Goal: Communication & Community: Share content

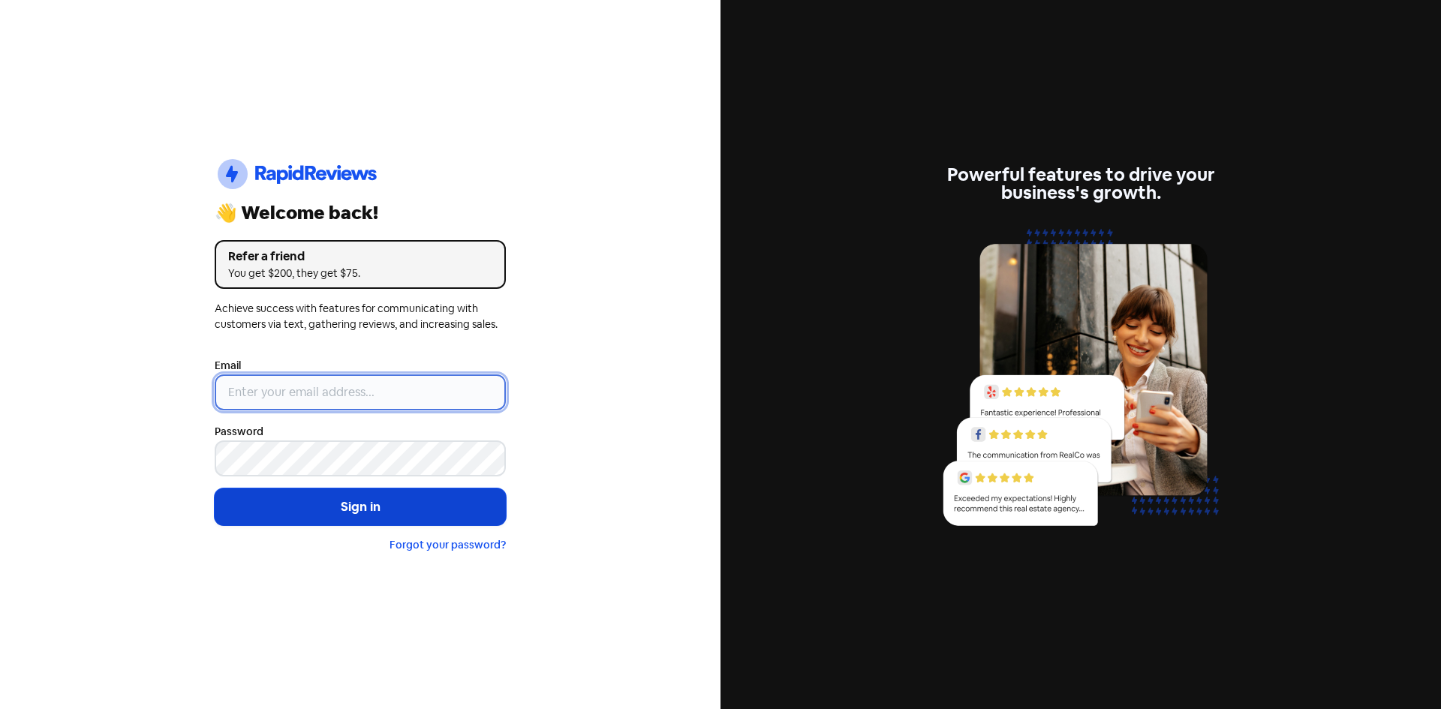
type input "[EMAIL_ADDRESS][DOMAIN_NAME]"
click at [353, 506] on button "Sign in" at bounding box center [360, 508] width 291 height 38
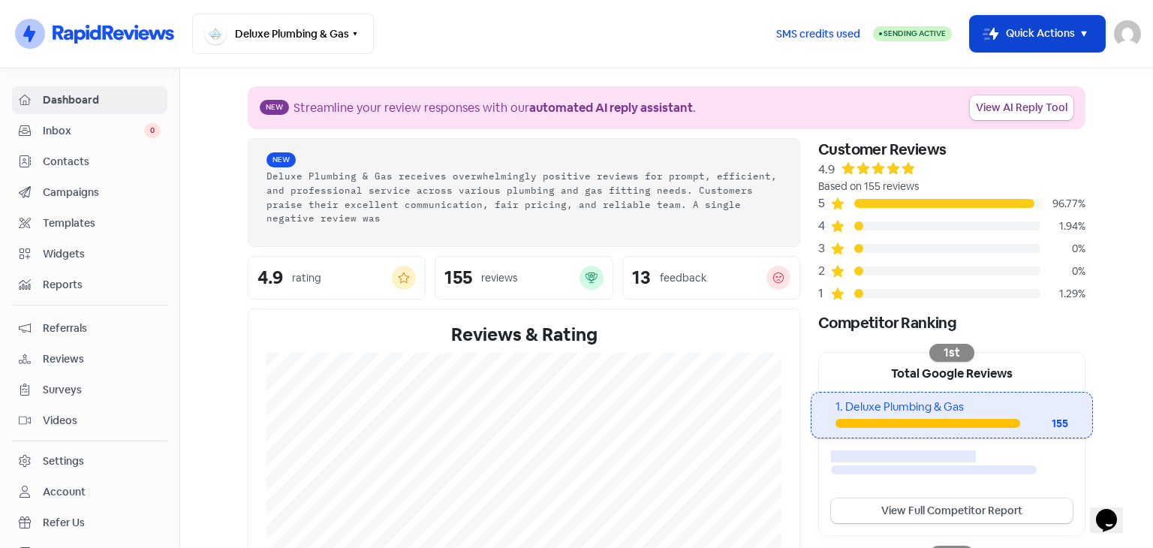
click at [1078, 32] on icon "button" at bounding box center [1084, 34] width 18 height 18
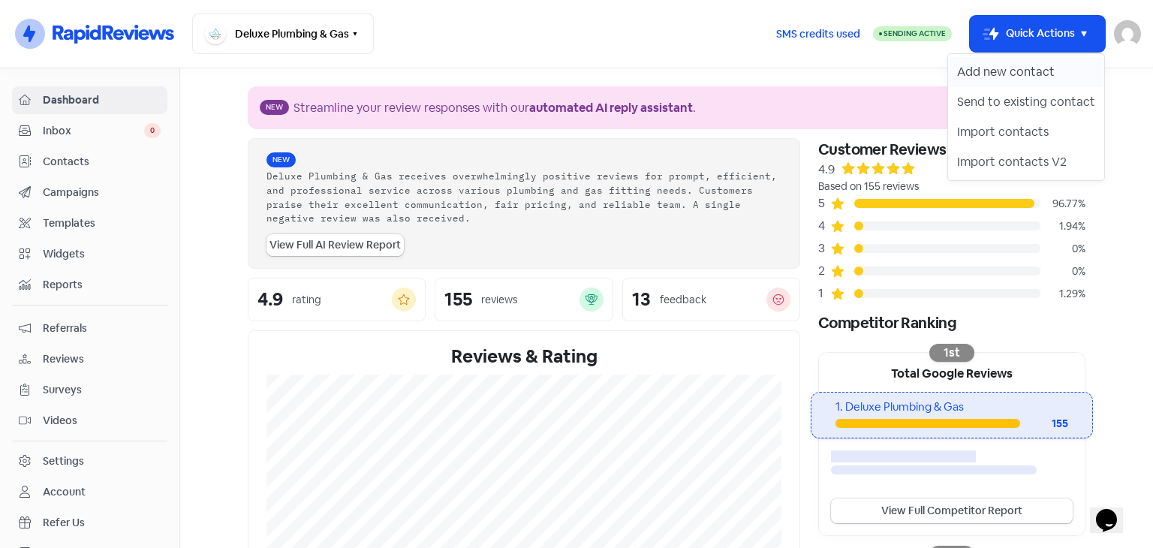
click at [1009, 74] on button "Add new contact" at bounding box center [1026, 72] width 156 height 30
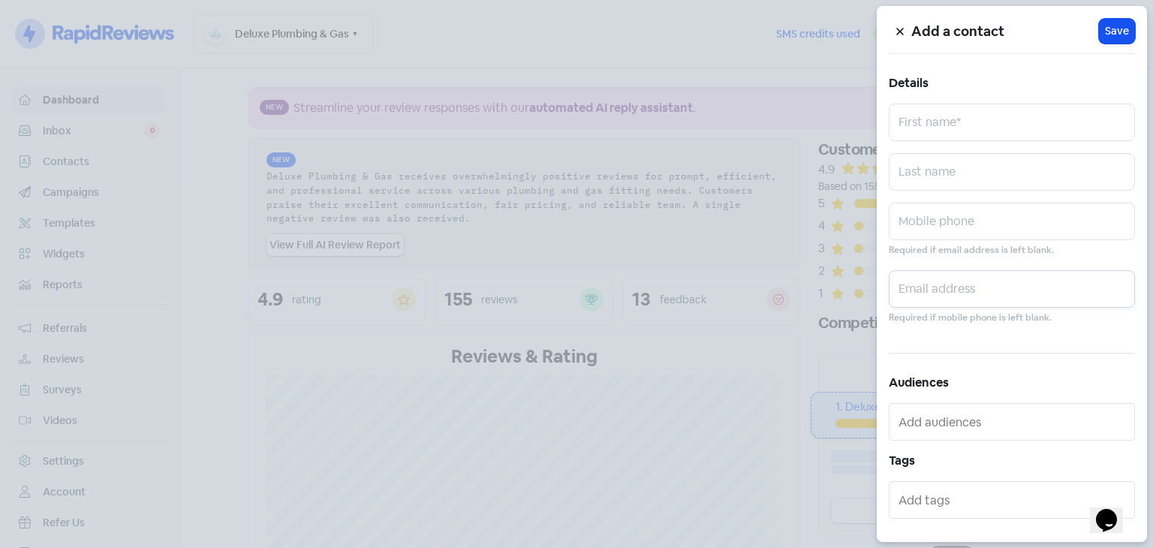
paste input "Gordon.lai@ventia.com0272"
type input "Gordon.lai@ventia.com"
click at [940, 122] on input "text" at bounding box center [1011, 123] width 246 height 38
type input "Gordon"
click at [1107, 31] on span "Save" at bounding box center [1117, 31] width 24 height 16
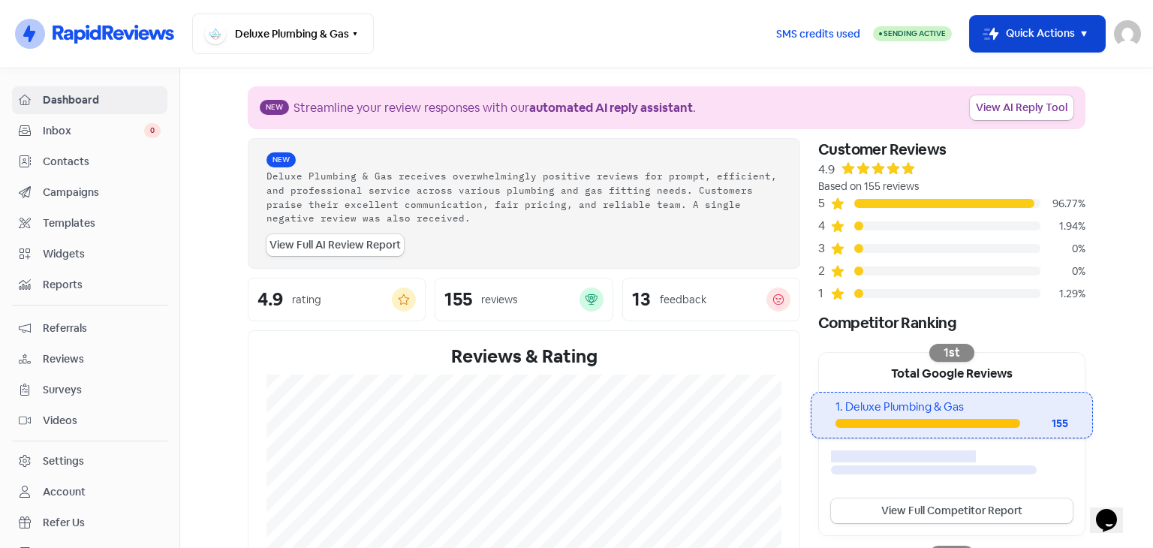
drag, startPoint x: 1054, startPoint y: 37, endPoint x: 1033, endPoint y: 47, distance: 22.8
click at [1052, 37] on button "Icon For Thunder-move Quick Actions" at bounding box center [1037, 34] width 135 height 36
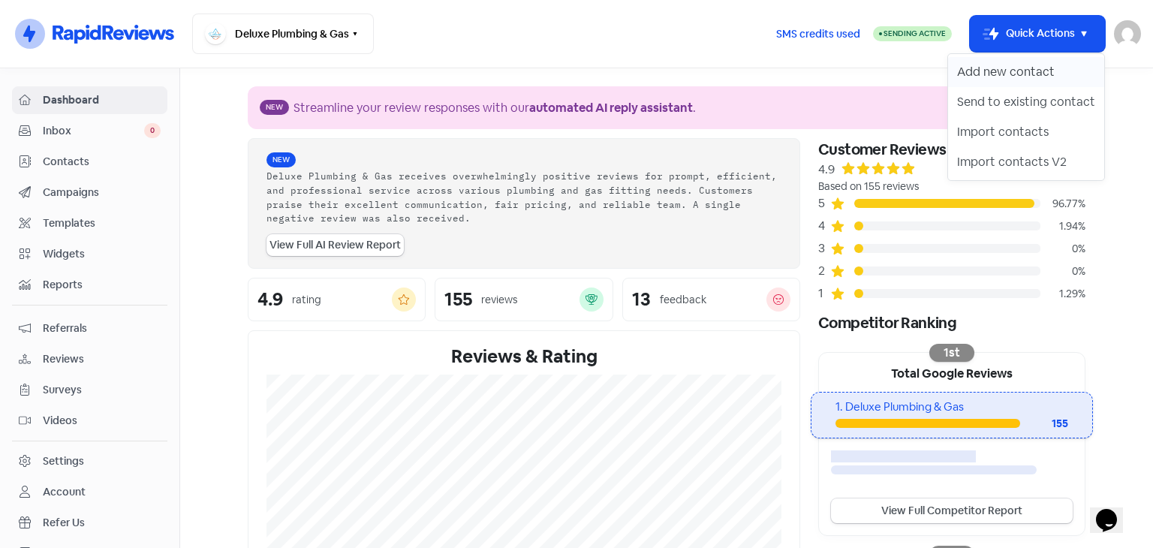
click at [997, 73] on button "Add new contact" at bounding box center [1026, 72] width 156 height 30
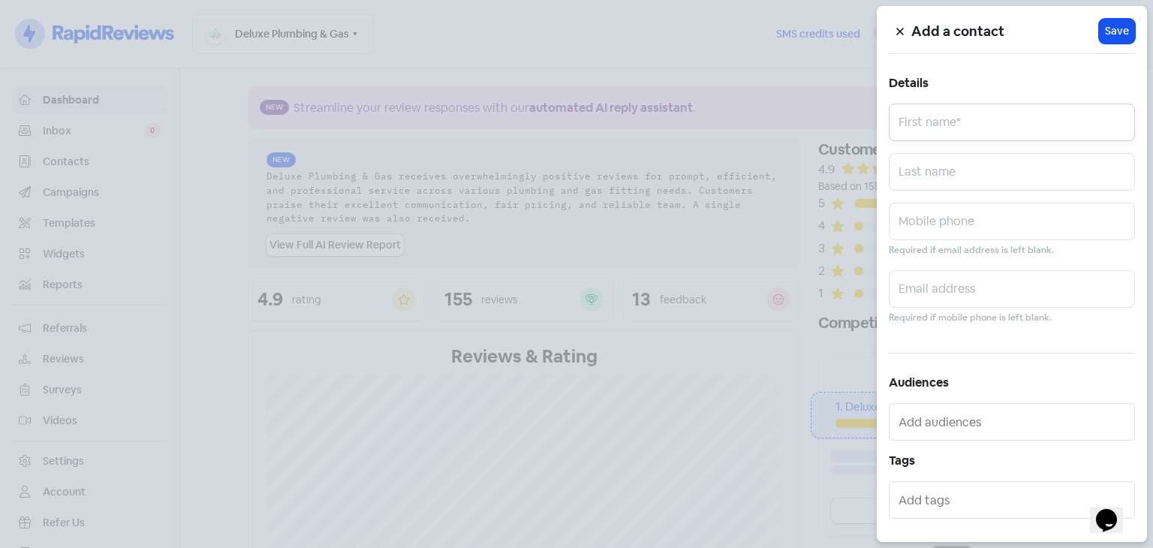
click at [974, 116] on input "text" at bounding box center [1011, 123] width 246 height 38
type input "John"
click at [901, 28] on icon at bounding box center [899, 31] width 9 height 9
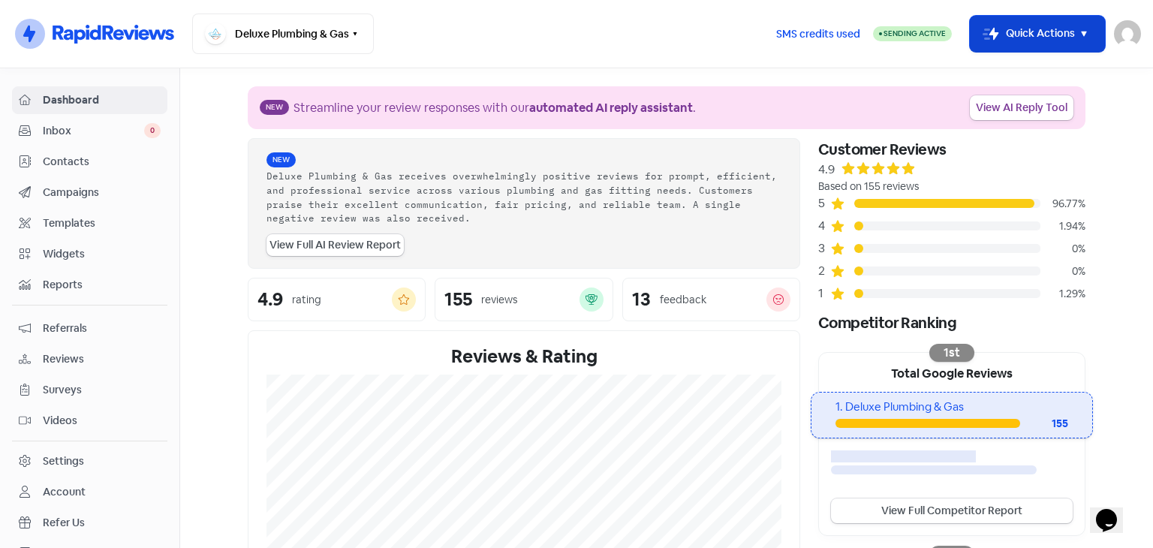
click at [1081, 25] on icon "button" at bounding box center [1084, 34] width 18 height 18
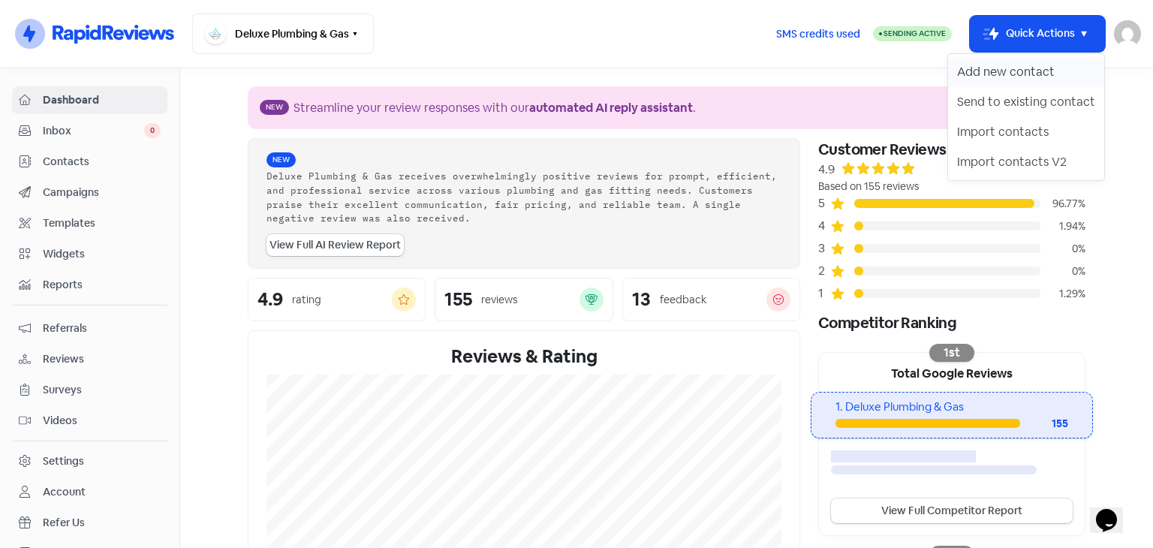
click at [1003, 76] on button "Add new contact" at bounding box center [1026, 72] width 156 height 30
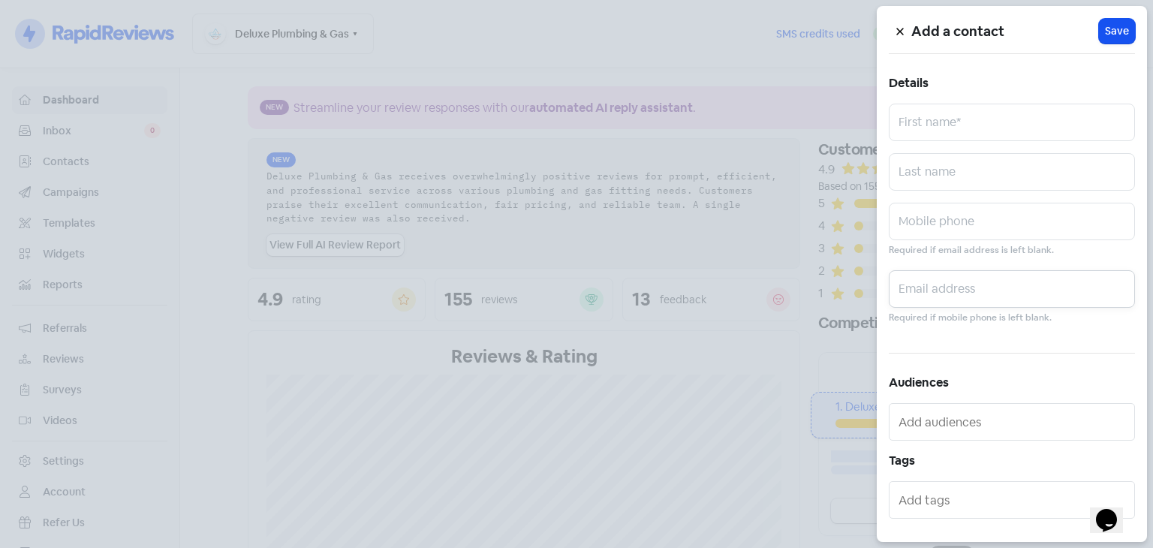
paste input "lyndsey.francis@outlook.com021"
type input "lyndsey.francis@outlook.com021"
click at [931, 117] on input "text" at bounding box center [1011, 123] width 246 height 38
type input "Lyndsey"
click at [1124, 17] on div "Add a contact Icon For Loading Save Details Lyndsey First name* Last name Mobil…" at bounding box center [1011, 274] width 270 height 536
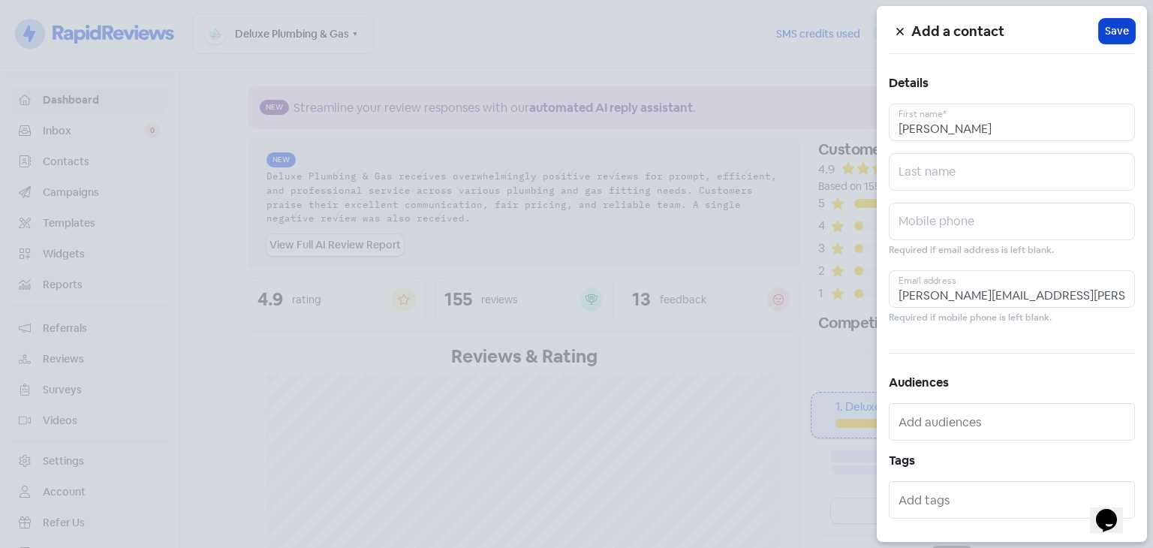
click at [1120, 23] on button "Icon For Loading Save" at bounding box center [1117, 31] width 36 height 25
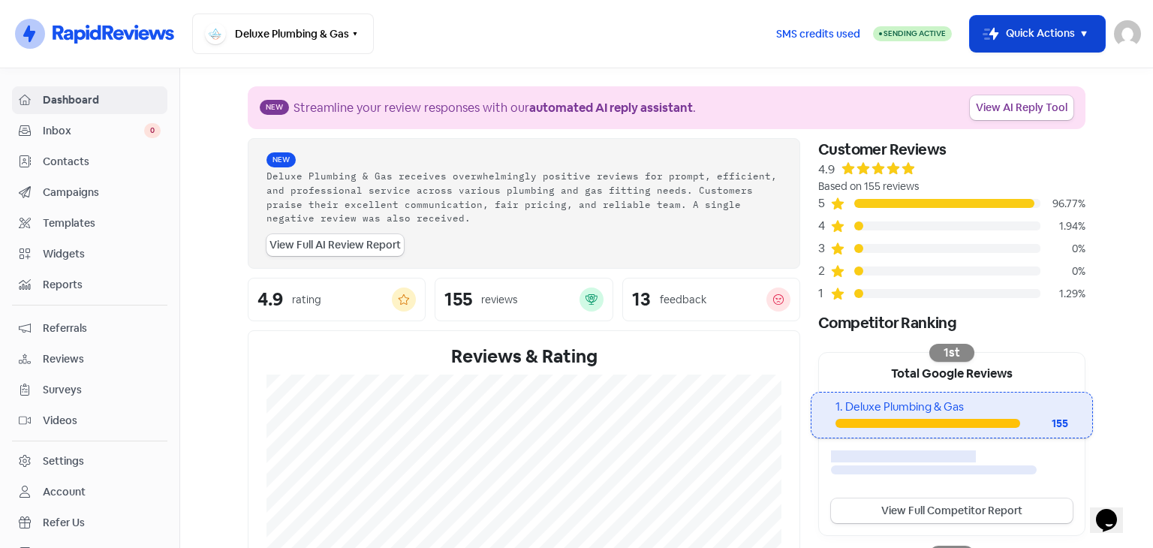
click at [1062, 37] on button "Icon For Thunder-move Quick Actions" at bounding box center [1037, 34] width 135 height 36
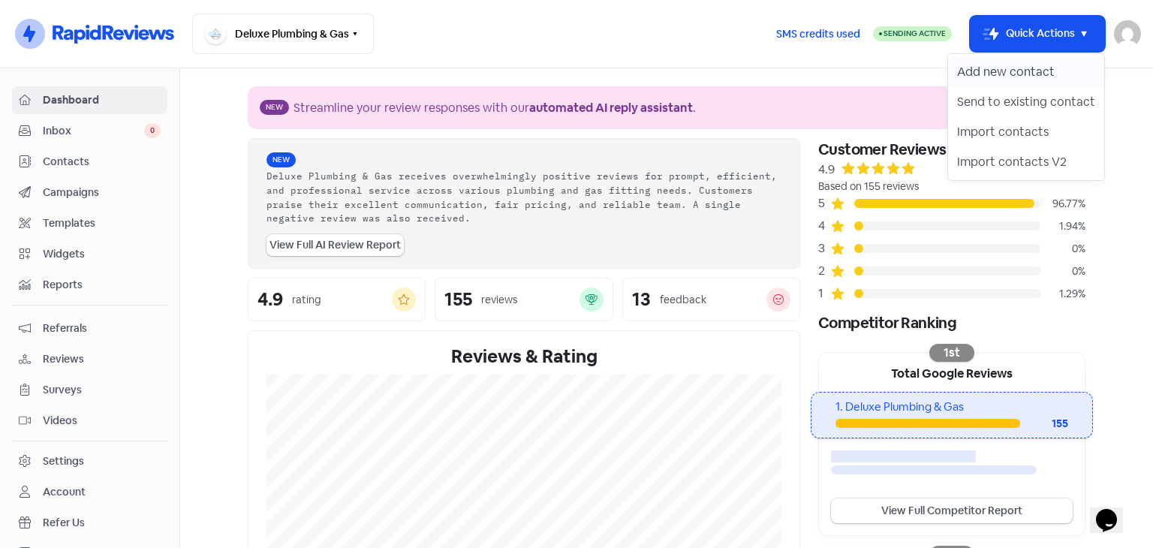
click at [989, 70] on button "Add new contact" at bounding box center [1026, 72] width 156 height 30
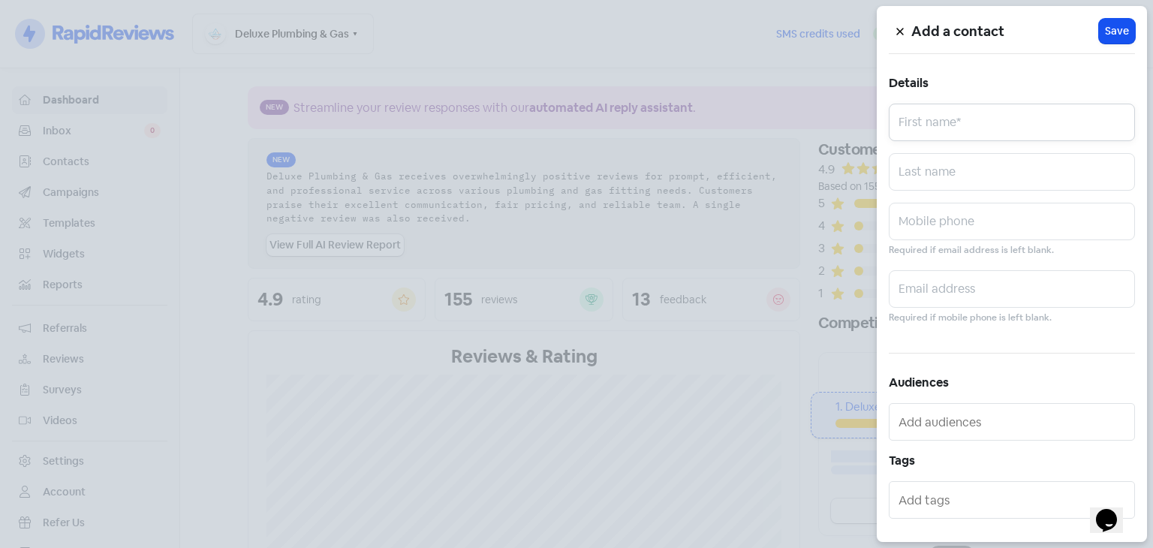
click at [951, 130] on input "text" at bounding box center [1011, 123] width 246 height 38
type input "Joanne"
paste input "joannecolenz@gmail.com021"
type input "joannecolenz@gmail.com"
click at [1111, 26] on span "Save" at bounding box center [1117, 31] width 24 height 16
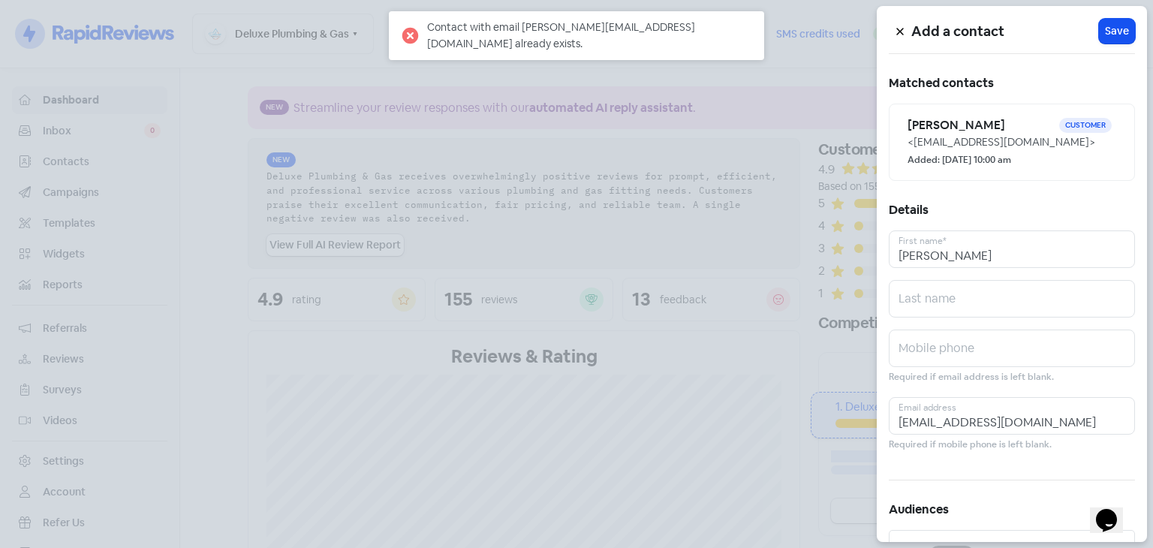
click at [907, 23] on button at bounding box center [899, 31] width 23 height 26
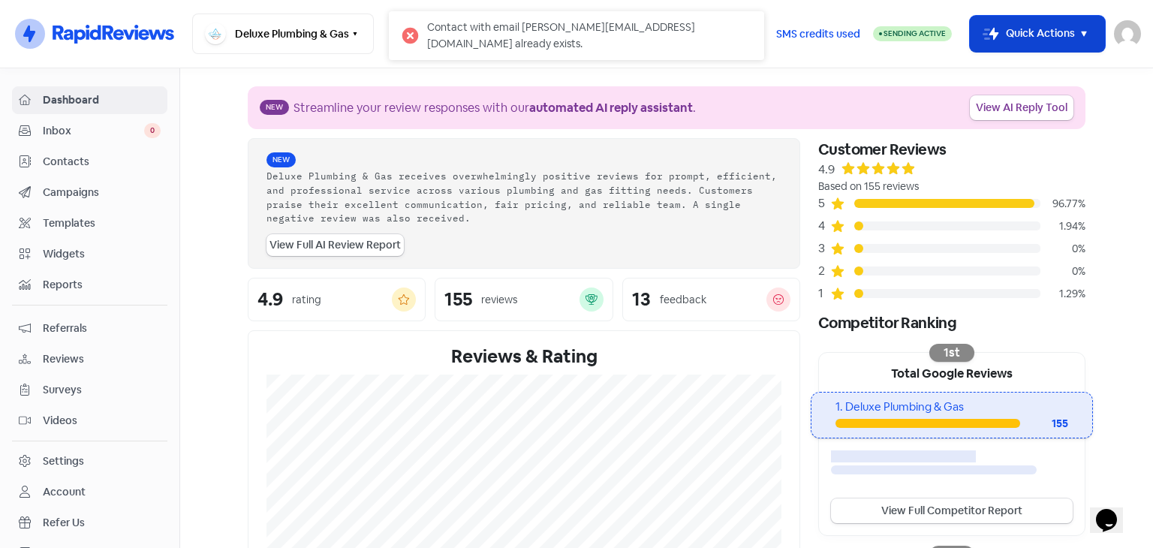
click at [1092, 32] on button "Icon For Thunder-move Quick Actions" at bounding box center [1037, 34] width 135 height 36
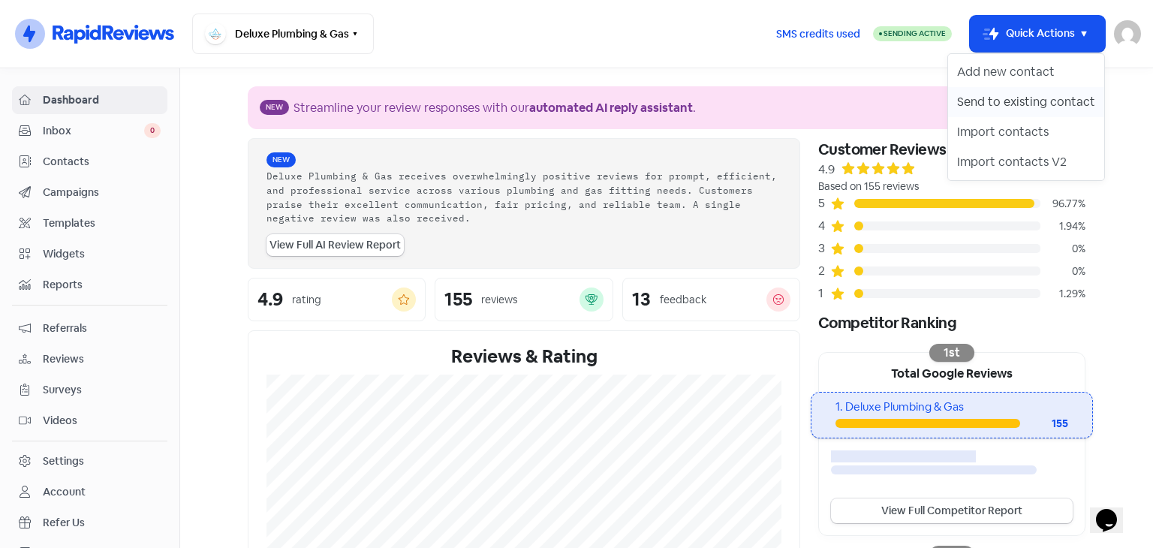
click at [1035, 108] on button "Send to existing contact" at bounding box center [1026, 102] width 156 height 30
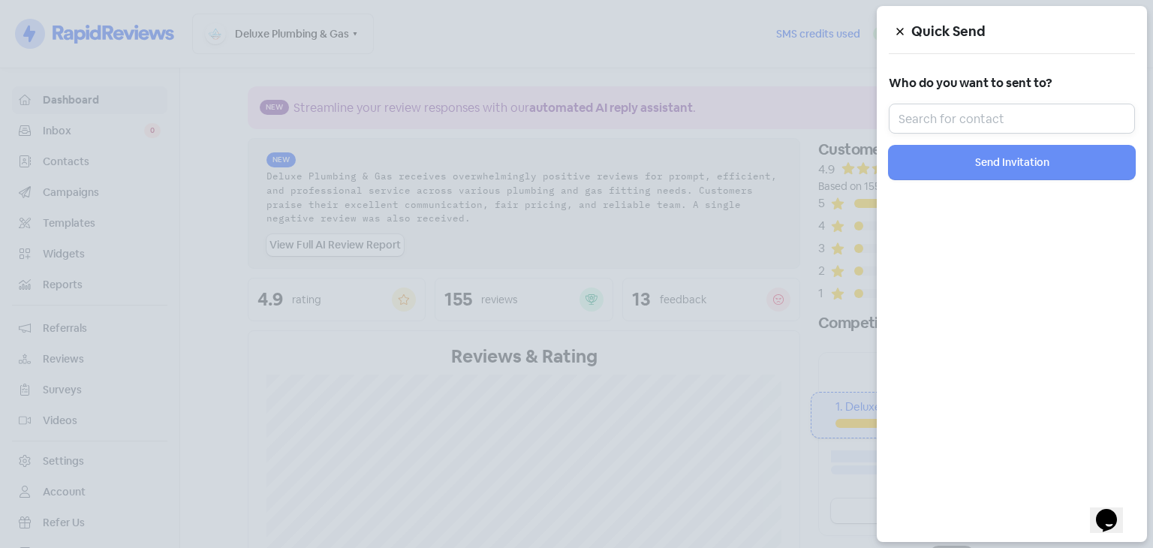
paste input "joannecolenz@gmail.com021"
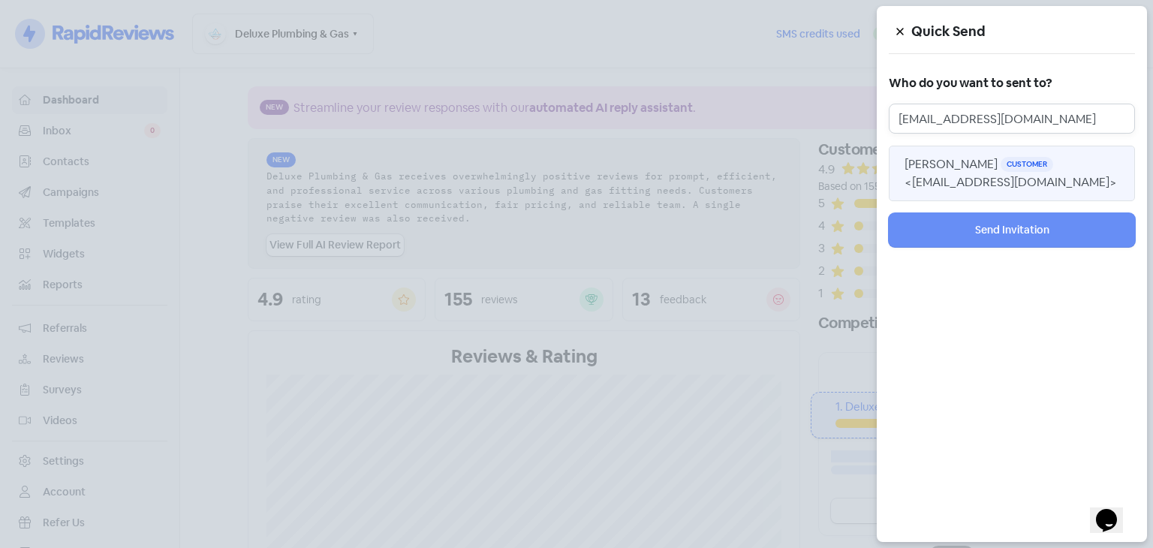
type input "joannecolenz@gmail.com"
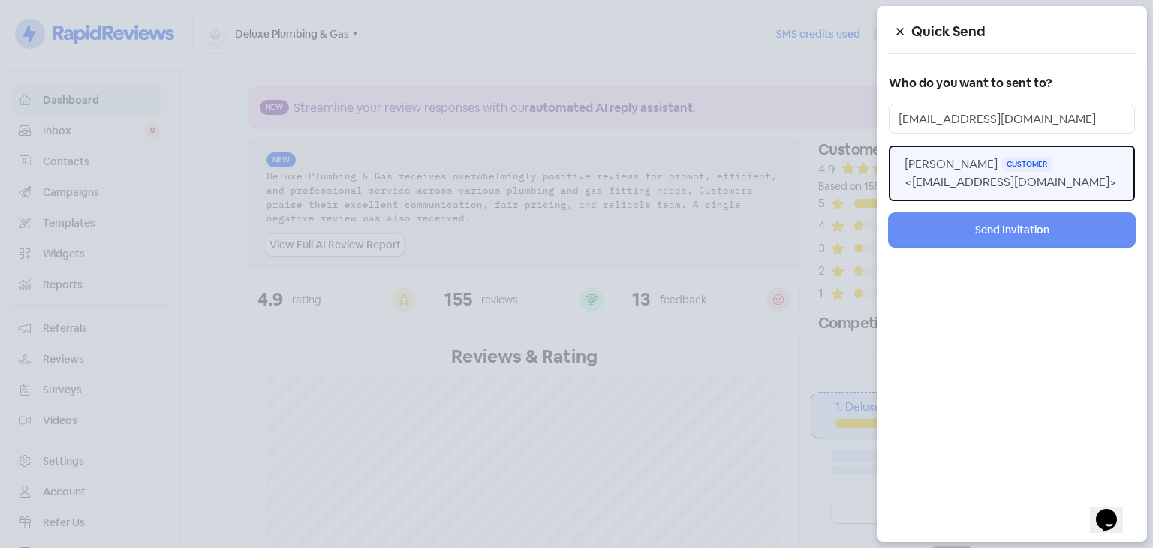
click at [976, 181] on span "<joannecolenz@gmail.com>" at bounding box center [1010, 182] width 212 height 16
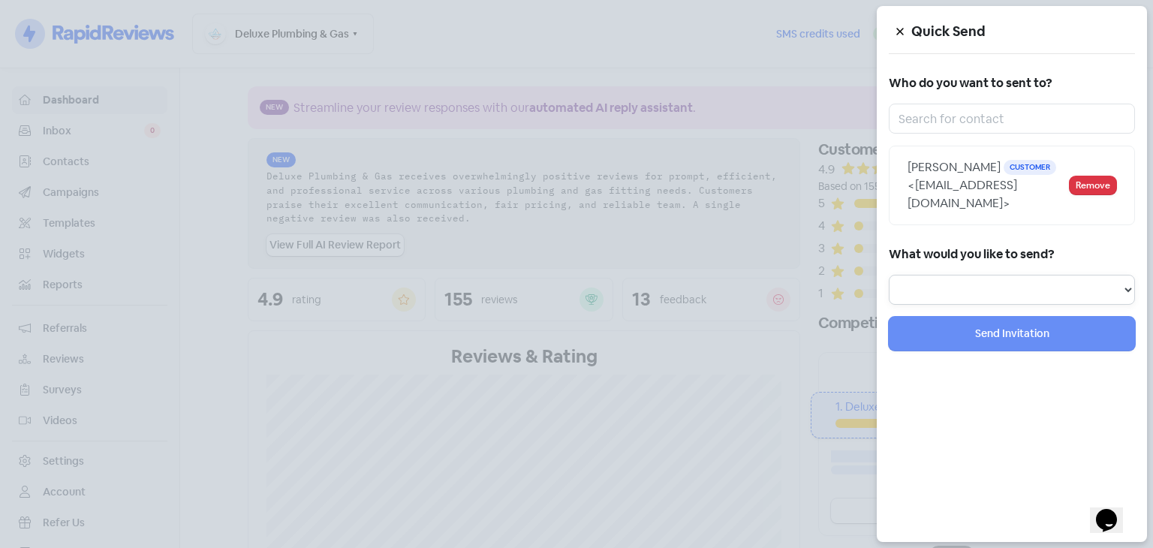
click at [1067, 275] on select "Review Invitation Referral Invitation Survey Invitation Video Invitation" at bounding box center [1011, 290] width 246 height 30
select select "review"
click at [888, 275] on select "Review Invitation Referral Invitation Survey Invitation Video Invitation" at bounding box center [1011, 290] width 246 height 30
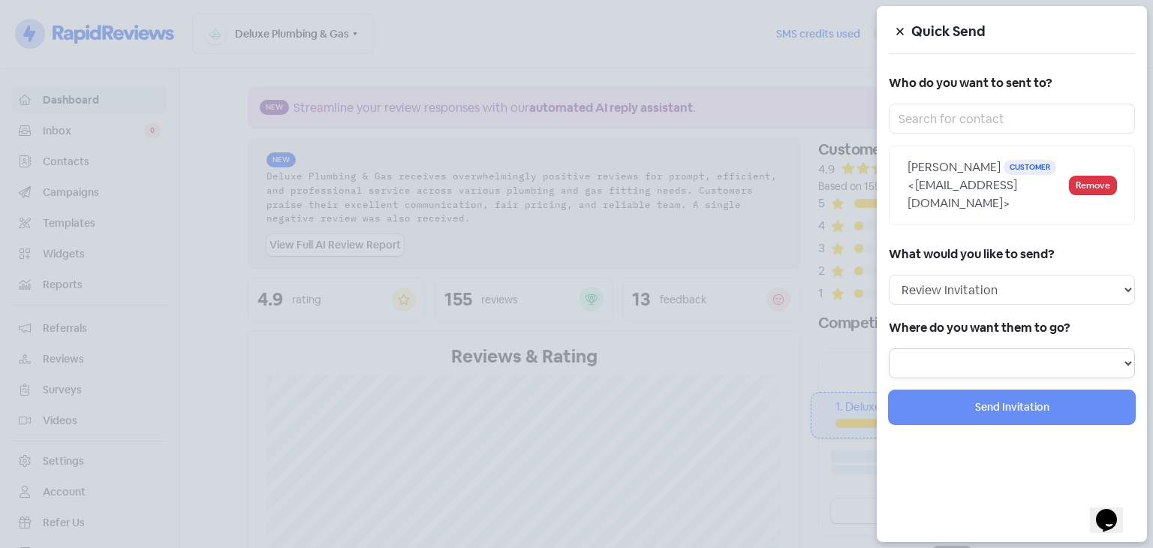
click at [941, 348] on select "Review form: Google Reviews Form" at bounding box center [1011, 363] width 246 height 30
select select "698"
click at [888, 348] on select "Review form: Google Reviews Form" at bounding box center [1011, 363] width 246 height 30
select select
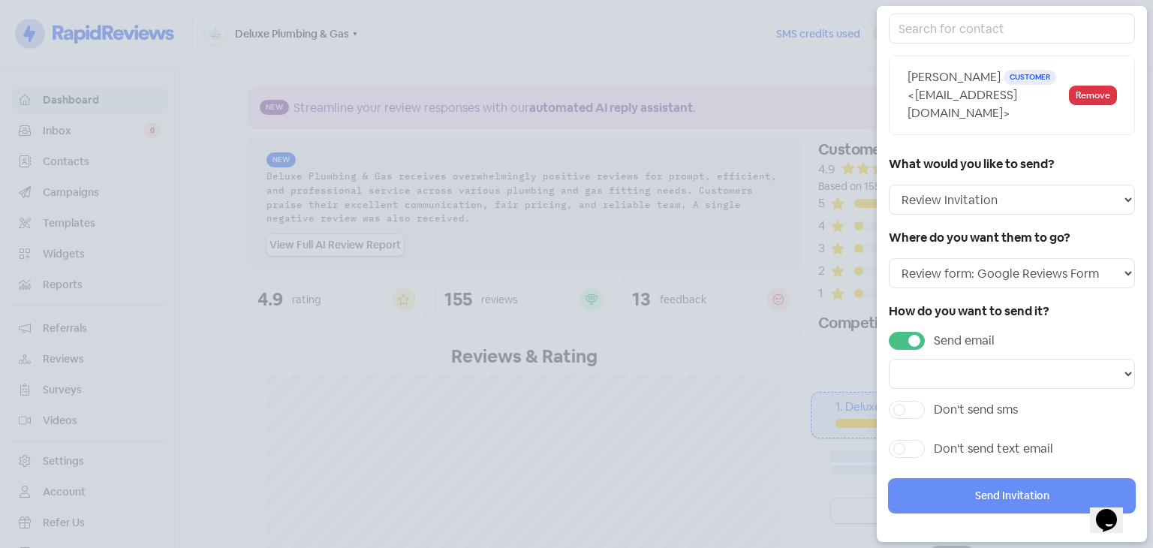
click at [934, 335] on label "Send email" at bounding box center [964, 341] width 61 height 18
click at [934, 335] on input "Send email" at bounding box center [939, 337] width 10 height 10
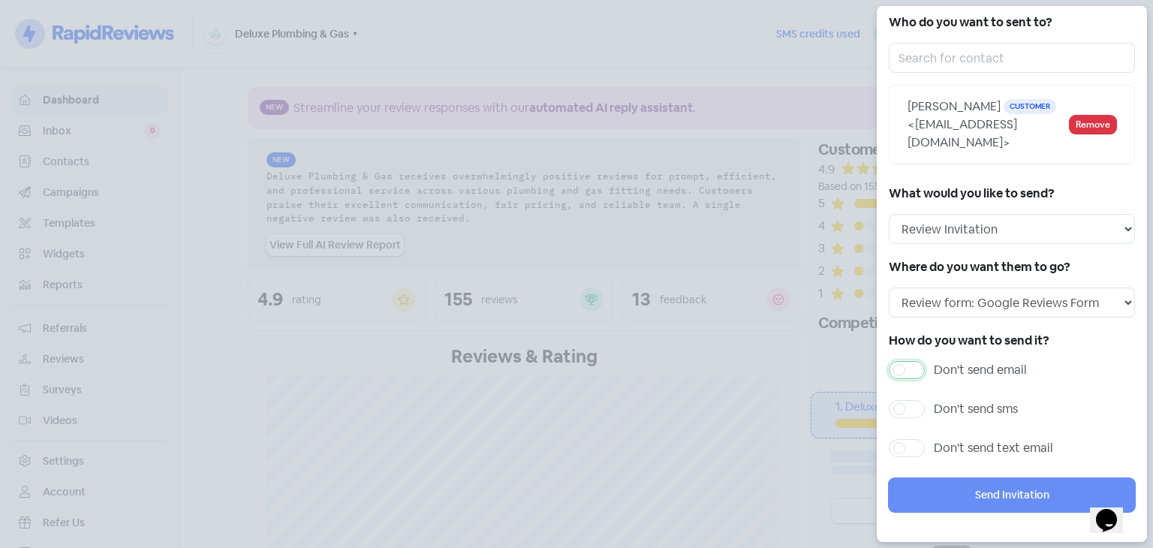
scroll to position [60, 0]
click at [934, 365] on label "Don't send email" at bounding box center [980, 371] width 93 height 18
click at [934, 365] on input "Don't send email" at bounding box center [939, 367] width 10 height 10
checkbox input "true"
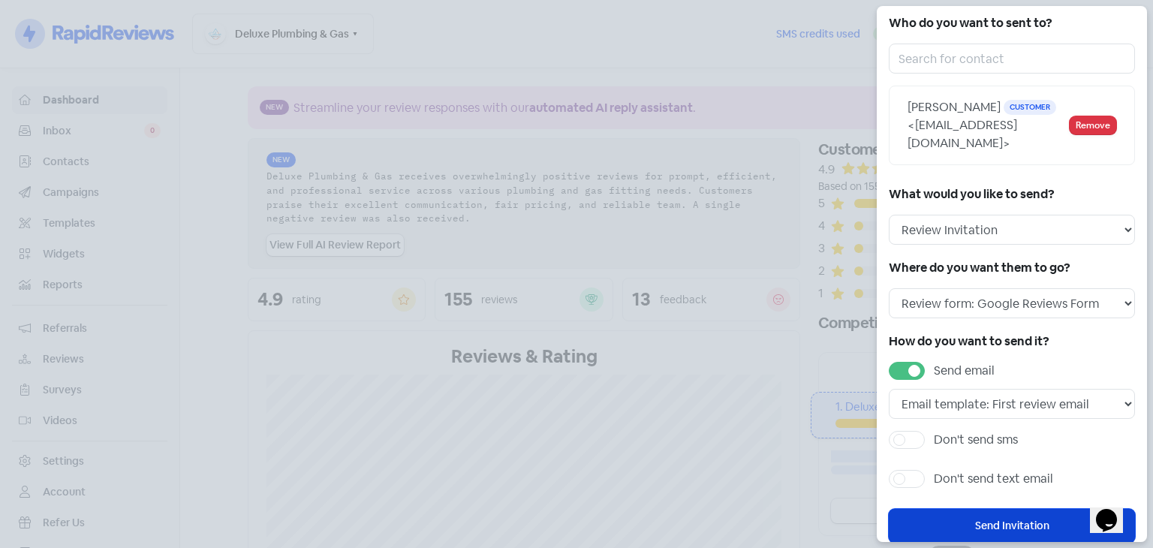
click at [966, 523] on button "Send Invitation" at bounding box center [1011, 526] width 246 height 34
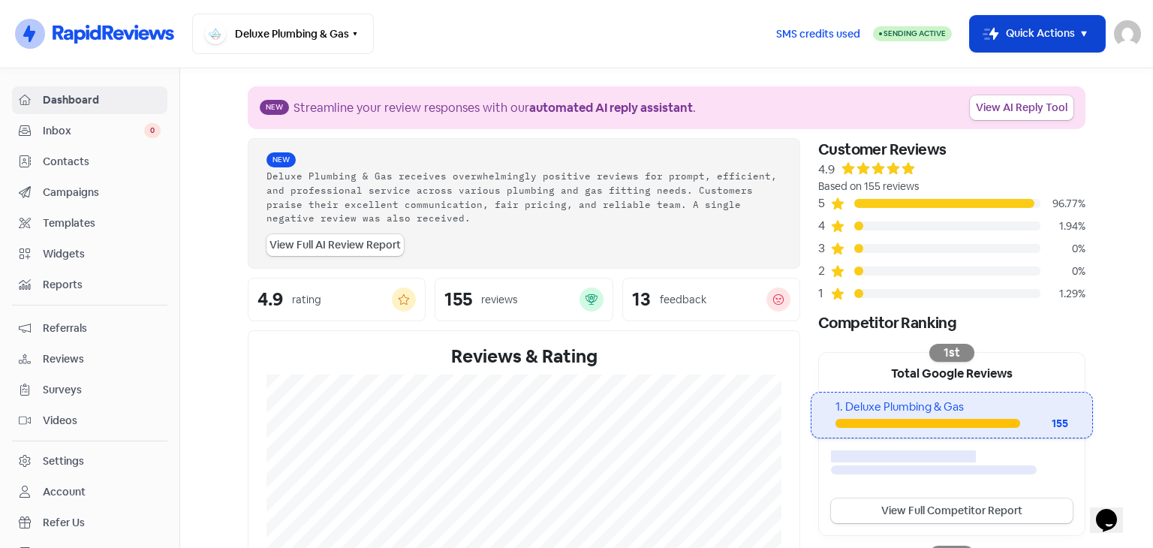
click at [1080, 39] on icon "button" at bounding box center [1084, 34] width 18 height 18
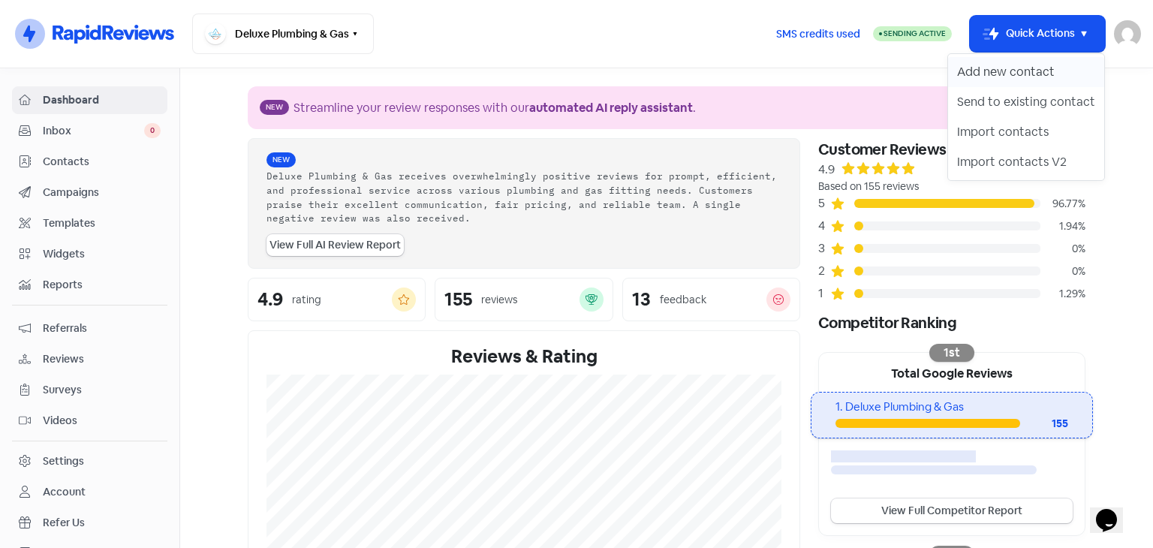
click at [1009, 74] on button "Add new contact" at bounding box center [1026, 72] width 156 height 30
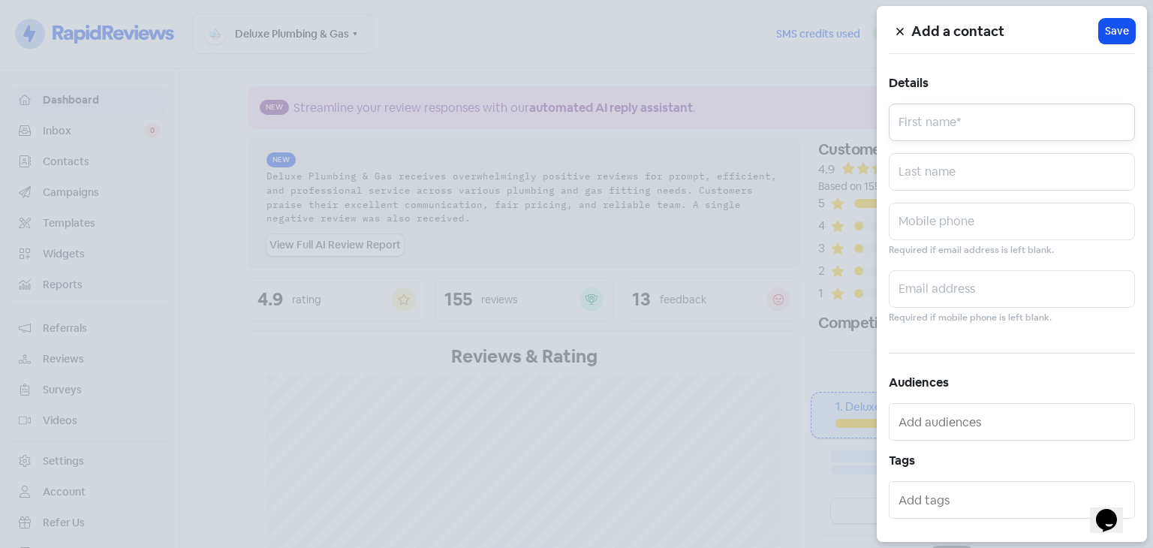
click at [1000, 119] on input "text" at bounding box center [1011, 123] width 246 height 38
type input "Jen"
paste input "1730jensgeneration@yahoo.com"
click at [922, 295] on input "1730jensgeneration@yahoo.com" at bounding box center [1011, 289] width 246 height 38
type input "jensgeneration@yahoo.com"
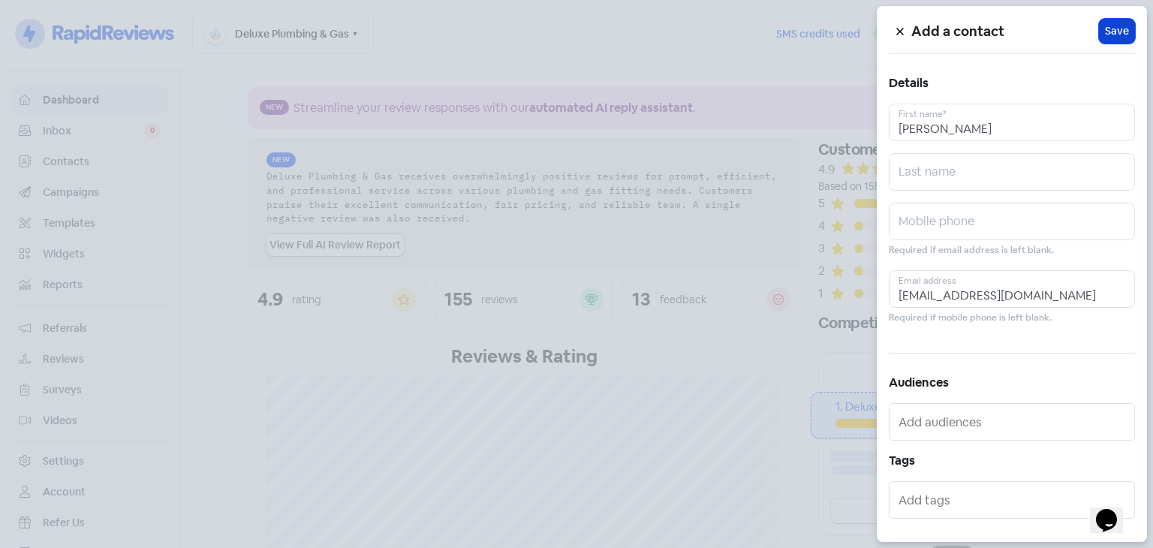
click at [1107, 28] on span "Save" at bounding box center [1117, 31] width 24 height 16
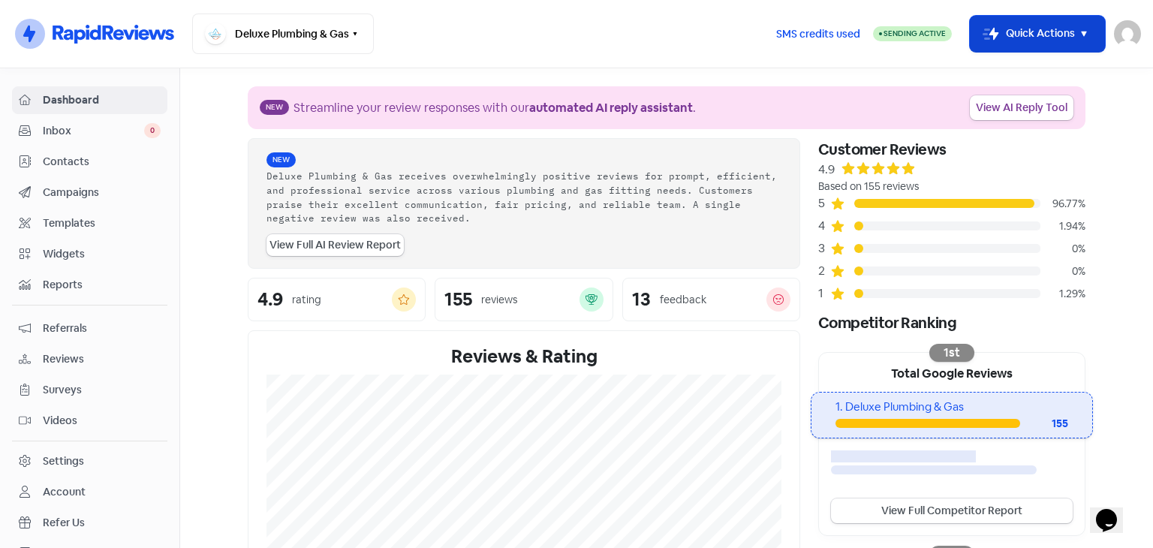
click at [1069, 37] on button "Icon For Thunder-move Quick Actions" at bounding box center [1037, 34] width 135 height 36
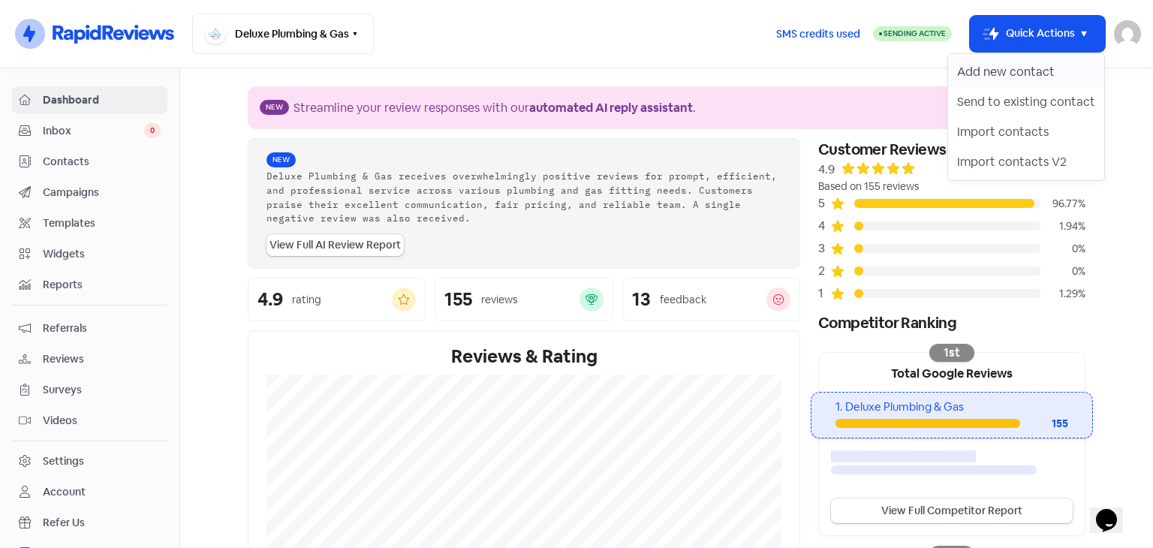
click at [1006, 82] on button "Add new contact" at bounding box center [1026, 72] width 156 height 30
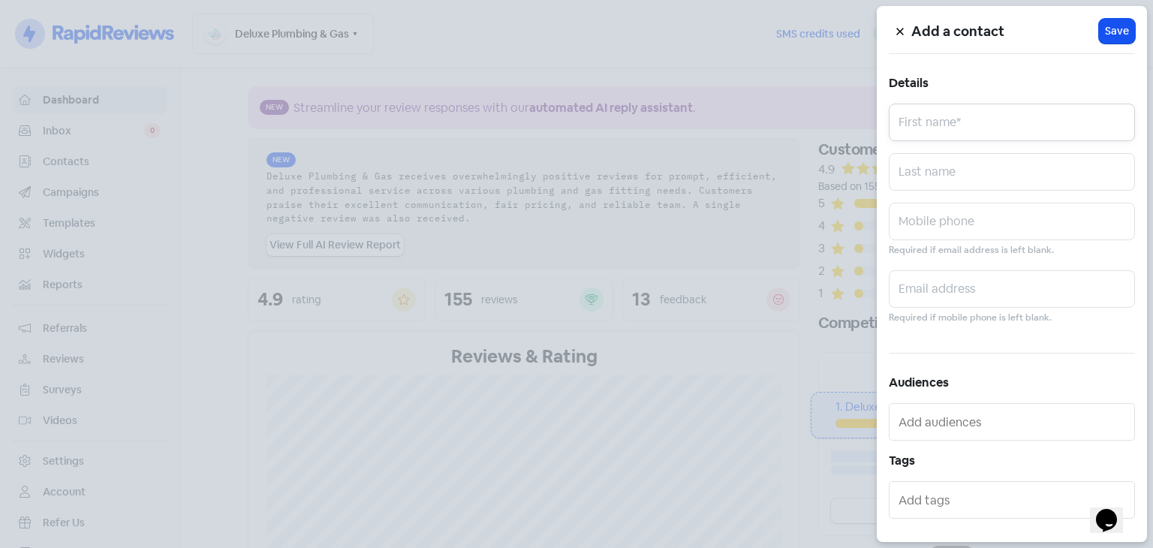
click at [945, 133] on input "text" at bounding box center [1011, 123] width 246 height 38
type input "Daniel"
paste input "3dan.murray@xtra.co.nz"
click at [905, 290] on input "3dan.murray@xtra.co.nz" at bounding box center [1011, 289] width 246 height 38
type input "dan.murray@xtra.co.nz"
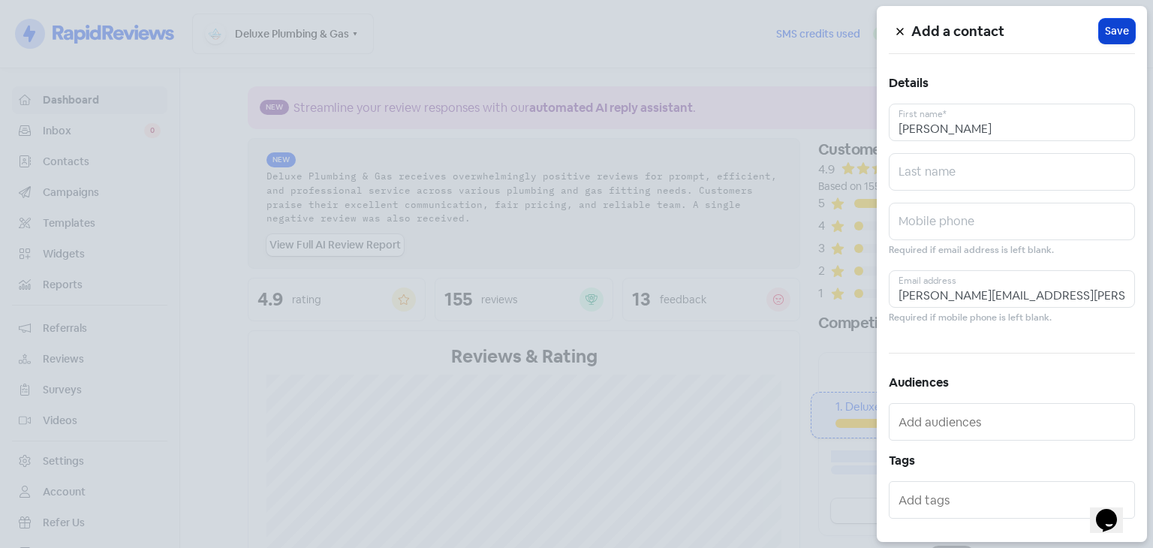
click at [1117, 26] on span "Save" at bounding box center [1117, 31] width 24 height 16
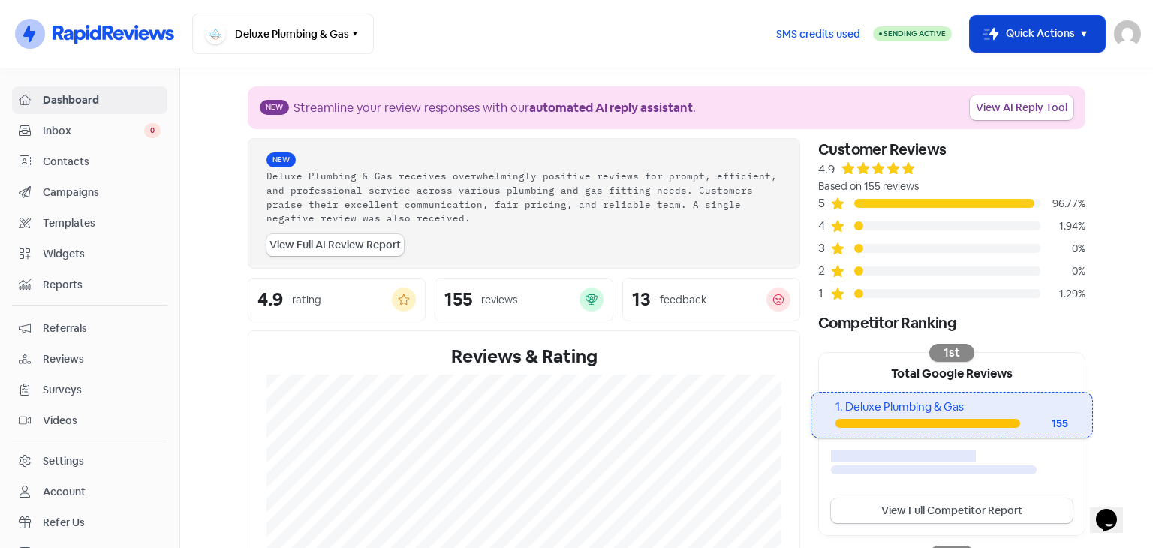
drag, startPoint x: 1084, startPoint y: 41, endPoint x: 1068, endPoint y: 47, distance: 17.1
click at [1082, 41] on icon "button" at bounding box center [1084, 34] width 18 height 18
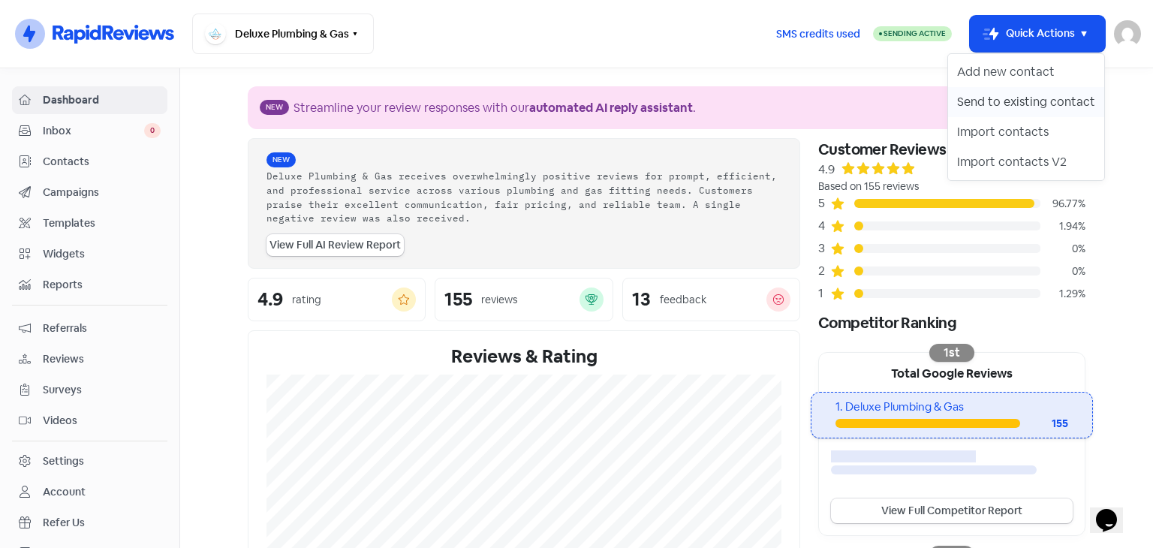
click at [1015, 105] on button "Send to existing contact" at bounding box center [1026, 102] width 156 height 30
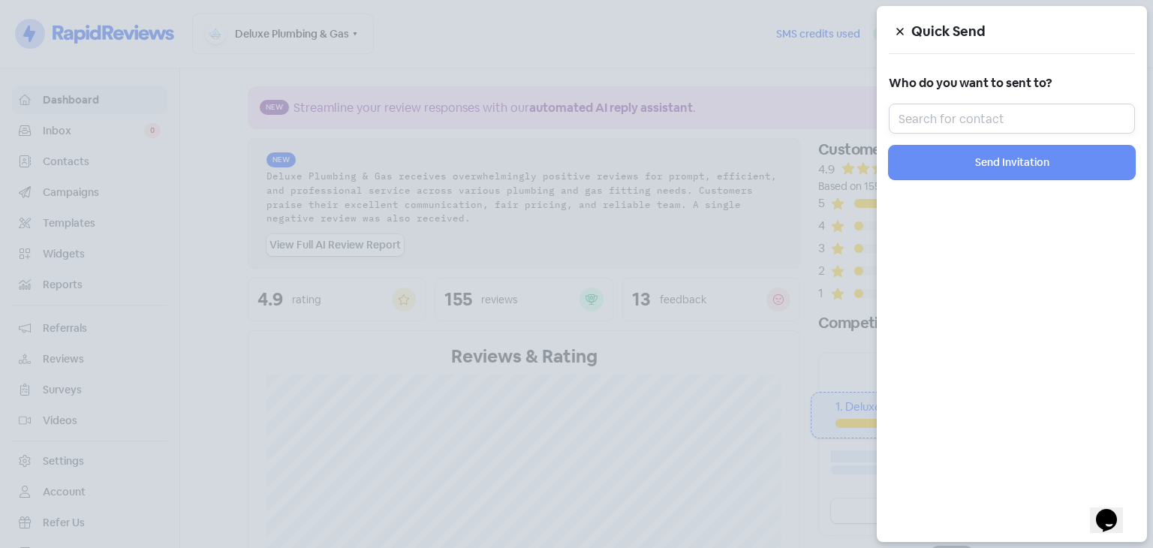
paste input "8family@marlows.co.n"
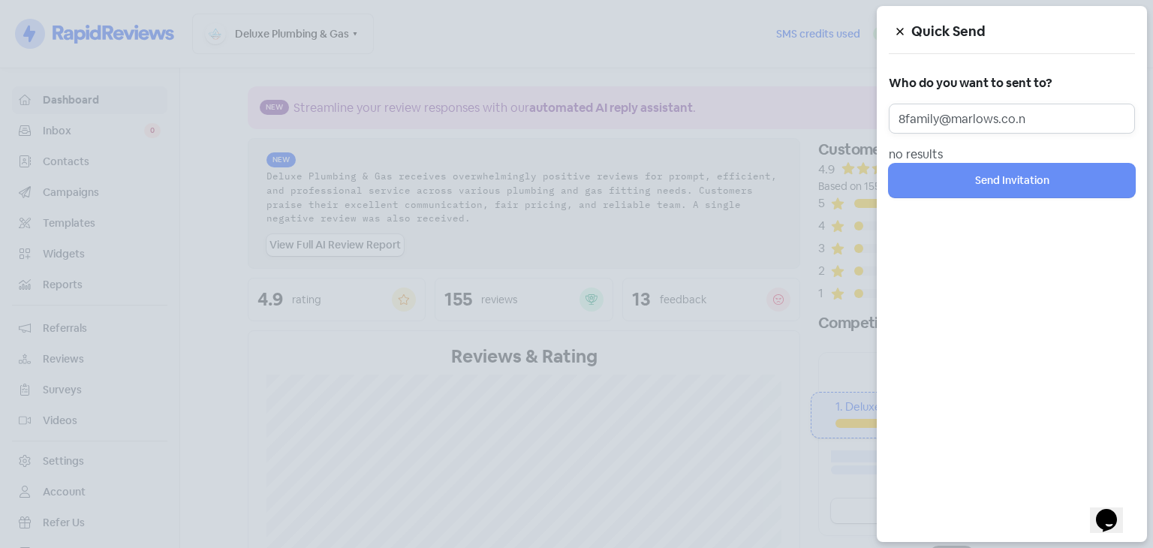
click at [907, 114] on input "8family@marlows.co.n" at bounding box center [1011, 119] width 246 height 30
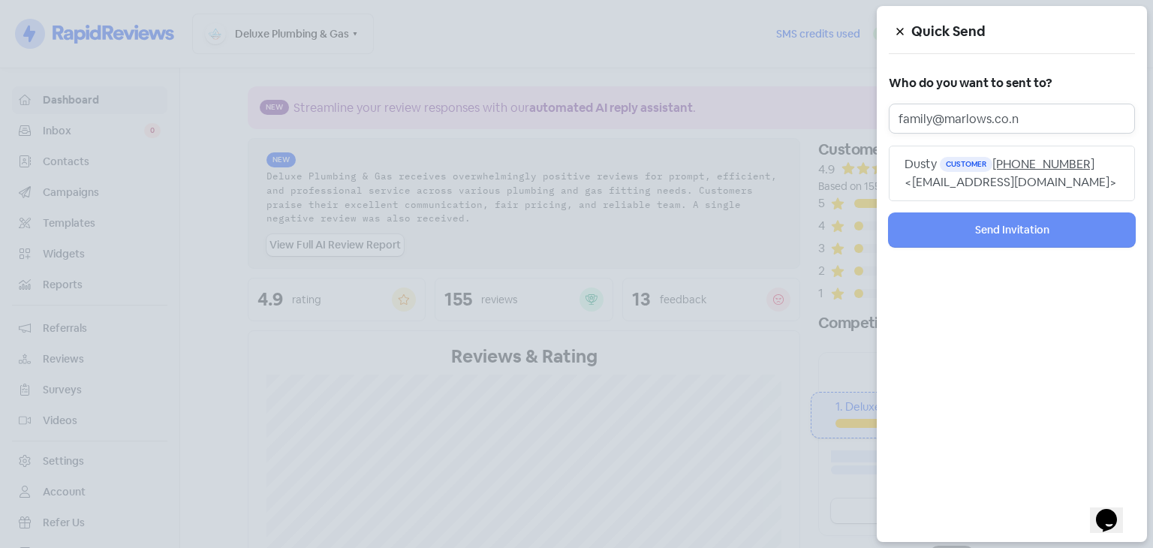
click at [1039, 116] on input "family@marlows.co.n" at bounding box center [1011, 119] width 246 height 30
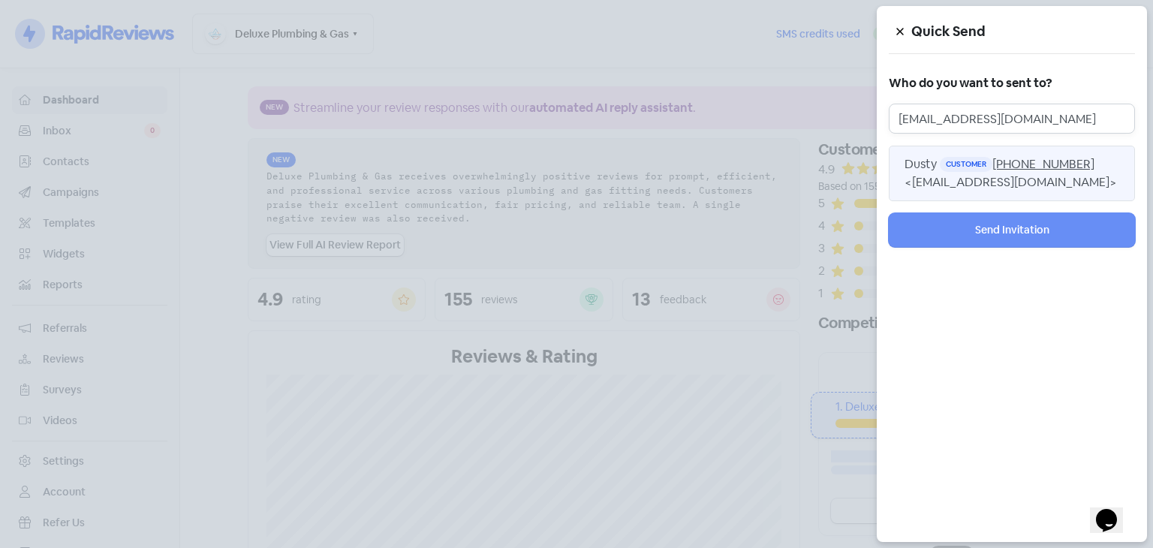
type input "family@marlows.co.nz"
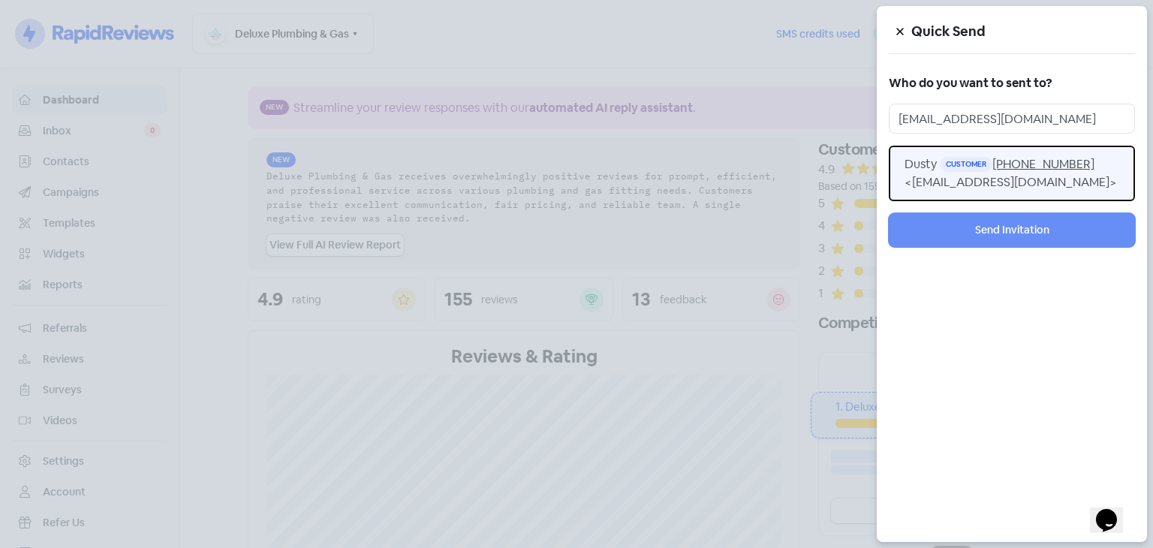
click at [970, 178] on span "<family@marlows.co.nz>" at bounding box center [1010, 182] width 212 height 16
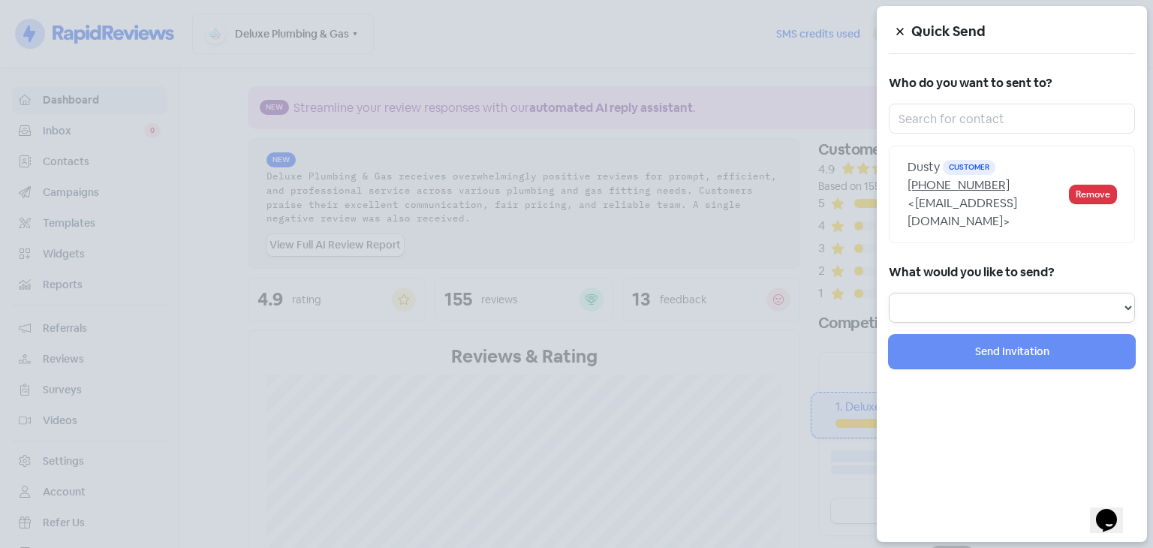
click at [986, 293] on select "Review Invitation Referral Invitation Survey Invitation Video Invitation" at bounding box center [1011, 308] width 246 height 30
select select "review"
click at [888, 293] on select "Review Invitation Referral Invitation Survey Invitation Video Invitation" at bounding box center [1011, 308] width 246 height 30
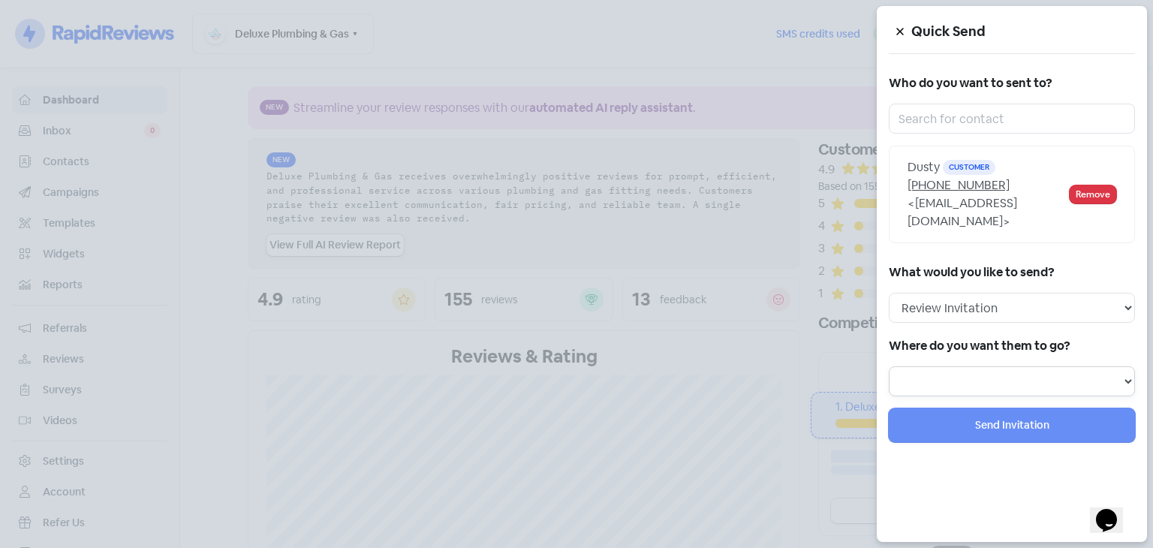
click at [949, 366] on select "Review form: Google Reviews Form" at bounding box center [1011, 381] width 246 height 30
select select "698"
click at [888, 366] on select "Review form: Google Reviews Form" at bounding box center [1011, 381] width 246 height 30
select select
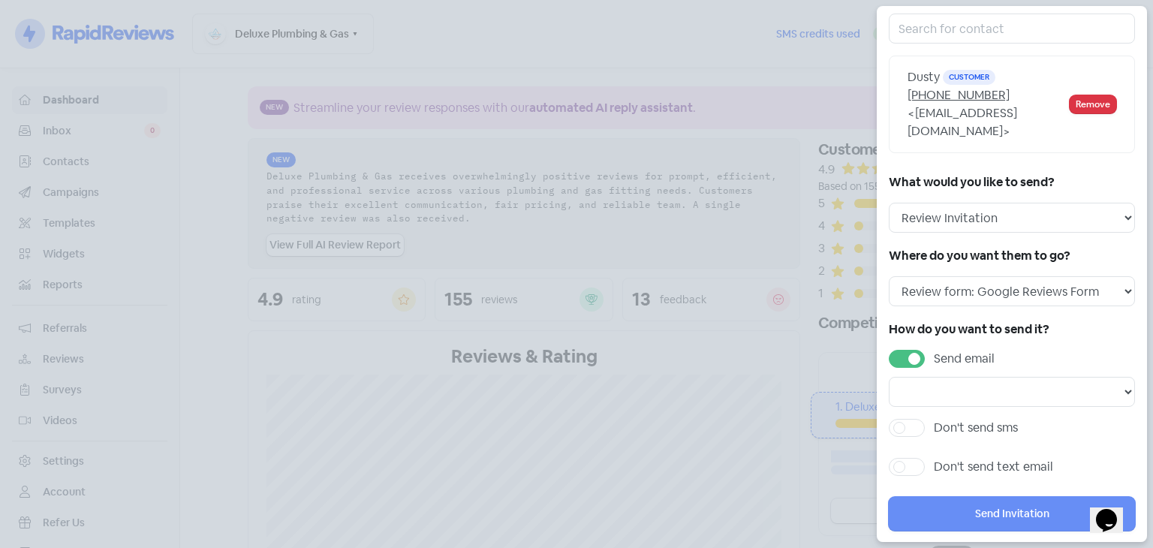
click at [934, 350] on label "Send email" at bounding box center [964, 359] width 61 height 18
click at [934, 350] on input "Send email" at bounding box center [939, 355] width 10 height 10
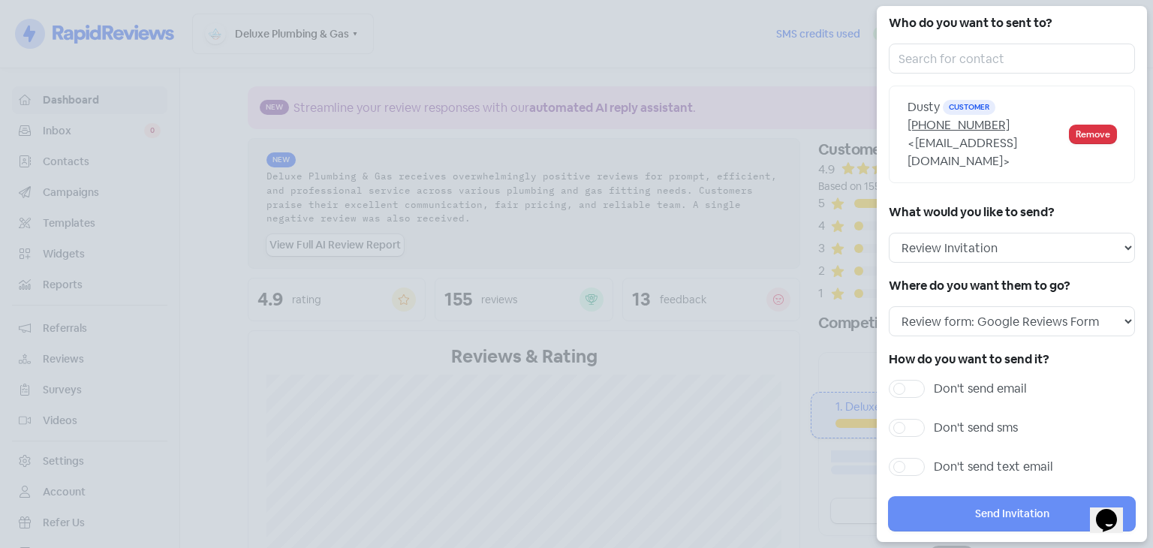
click at [934, 380] on label "Don't send email" at bounding box center [980, 389] width 93 height 18
click at [934, 380] on input "Don't send email" at bounding box center [939, 385] width 10 height 10
checkbox input "true"
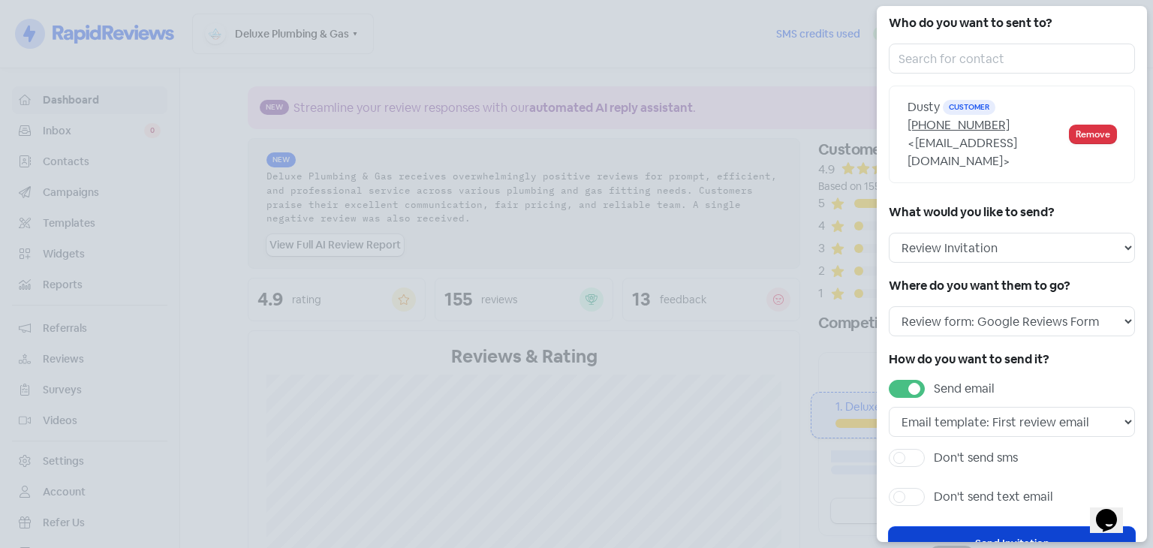
click at [1009, 527] on button "Send Invitation" at bounding box center [1011, 544] width 246 height 34
